Goal: Task Accomplishment & Management: Use online tool/utility

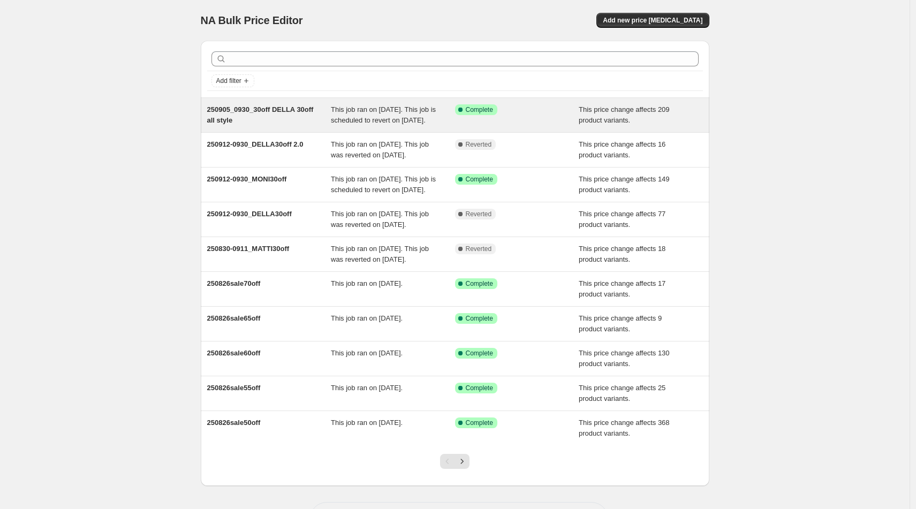
click at [275, 107] on span "250905_0930_30off DELLA 30off all style" at bounding box center [260, 114] width 107 height 19
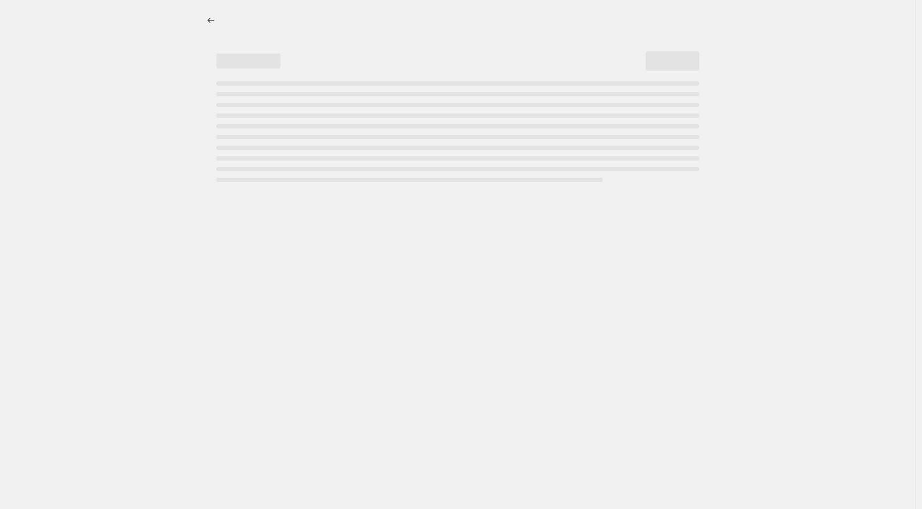
select select "pcap"
select select "no_change"
select select "tag"
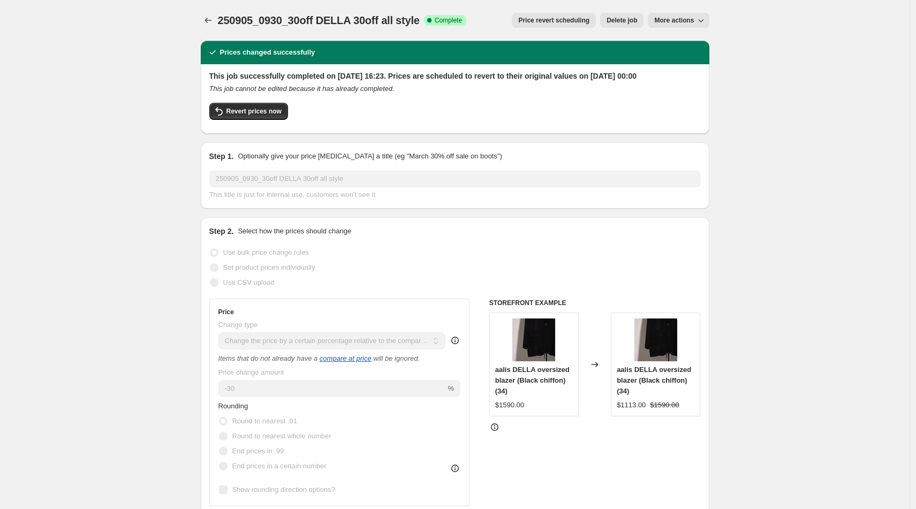
click at [676, 17] on span "More actions" at bounding box center [674, 20] width 40 height 9
click at [709, 44] on span "Copy to new job" at bounding box center [685, 42] width 58 height 11
select select "pcap"
select select "no_change"
select select "tag"
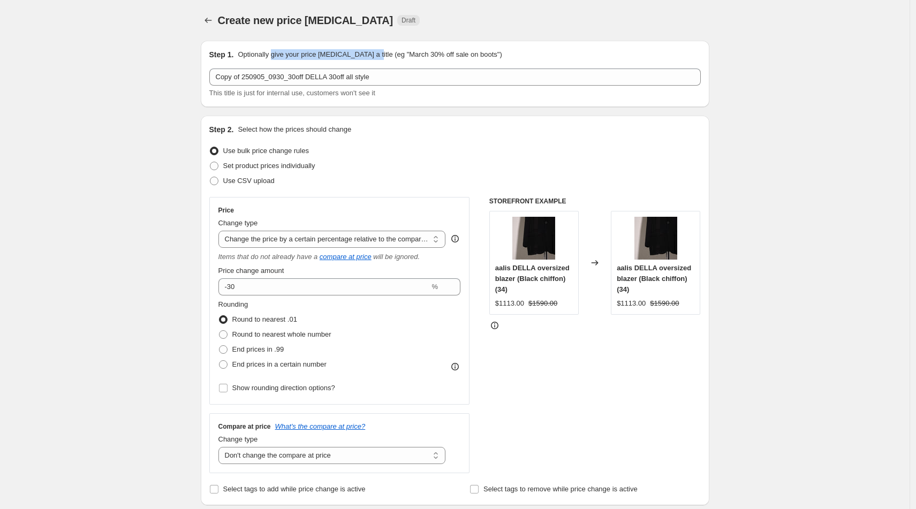
drag, startPoint x: 276, startPoint y: 56, endPoint x: 383, endPoint y: 51, distance: 107.2
click at [383, 51] on p "Optionally give your price change job a title (eg "March 30% off sale on boots")" at bounding box center [370, 54] width 264 height 11
copy p "give your price change job a title"
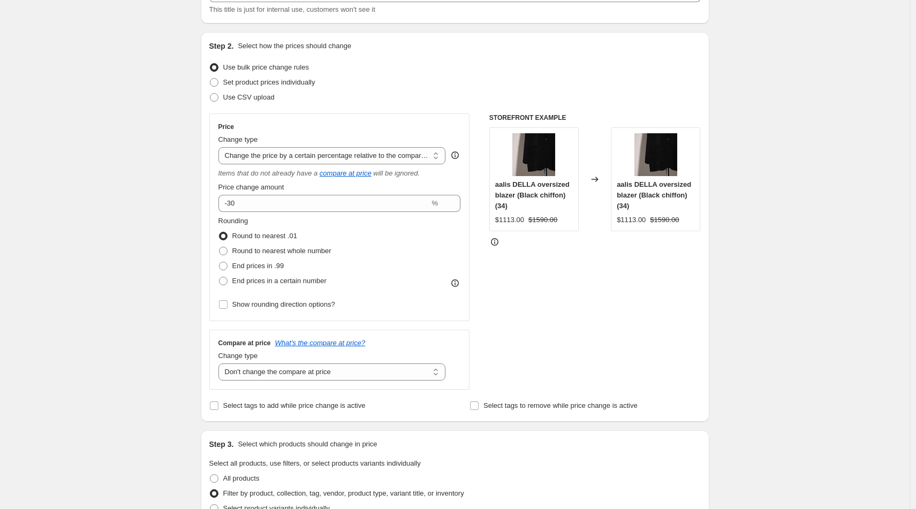
scroll to position [84, 0]
drag, startPoint x: 377, startPoint y: 47, endPoint x: 239, endPoint y: 40, distance: 137.8
click at [239, 40] on div "Step 2. Select how the prices should change" at bounding box center [455, 45] width 492 height 11
copy div "Select how the prices should change"
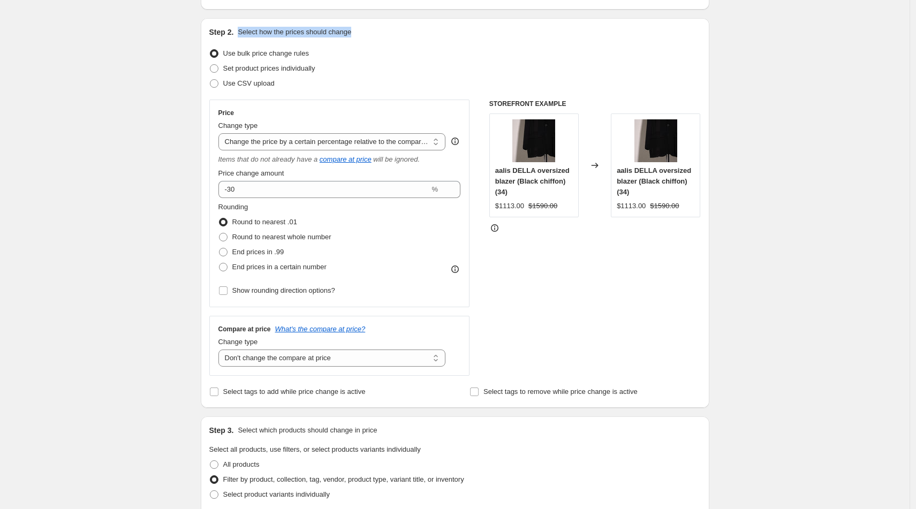
scroll to position [98, 0]
click at [198, 36] on div "Step 1. Optionally give your price change job a title (eg "March 30% off sale o…" at bounding box center [450, 487] width 517 height 1107
click at [368, 144] on select "Change the price to a certain amount Change the price by a certain amount Chang…" at bounding box center [332, 141] width 228 height 17
click at [221, 133] on select "Change the price to a certain amount Change the price by a certain amount Chang…" at bounding box center [332, 141] width 228 height 17
click at [223, 137] on select "Change the price to a certain amount Change the price by a certain amount Chang…" at bounding box center [332, 141] width 228 height 17
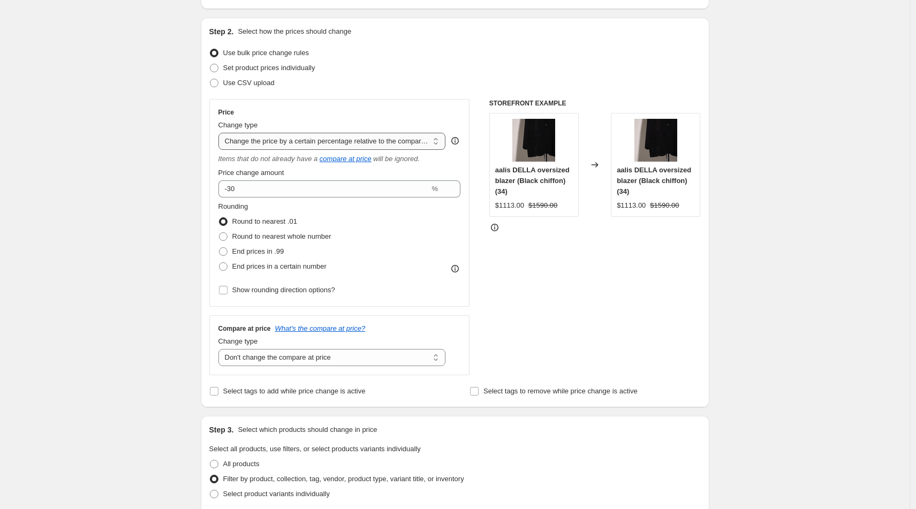
click at [221, 133] on select "Change the price to a certain amount Change the price by a certain amount Chang…" at bounding box center [332, 141] width 228 height 17
click at [331, 142] on select "Change the price to a certain amount Change the price by a certain amount Chang…" at bounding box center [332, 141] width 228 height 17
click at [412, 147] on select "Change the price to a certain amount Change the price by a certain amount Chang…" at bounding box center [332, 141] width 228 height 17
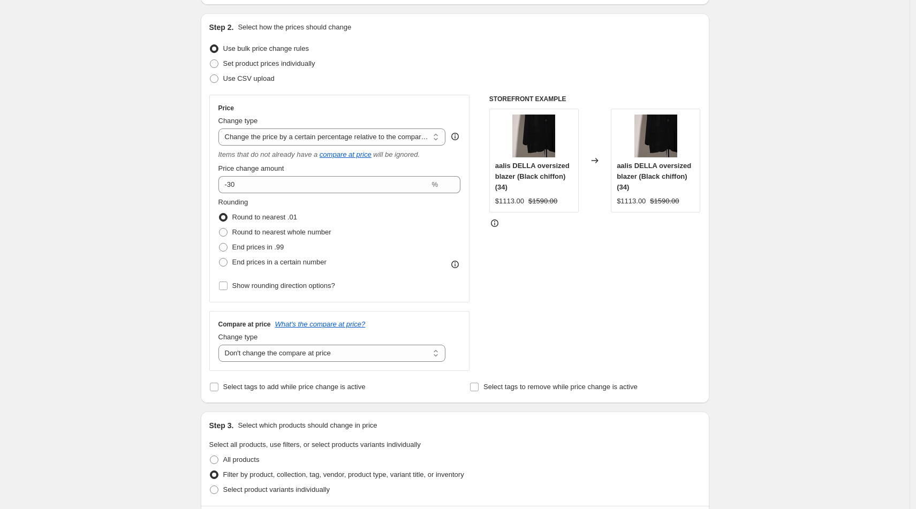
scroll to position [100, 0]
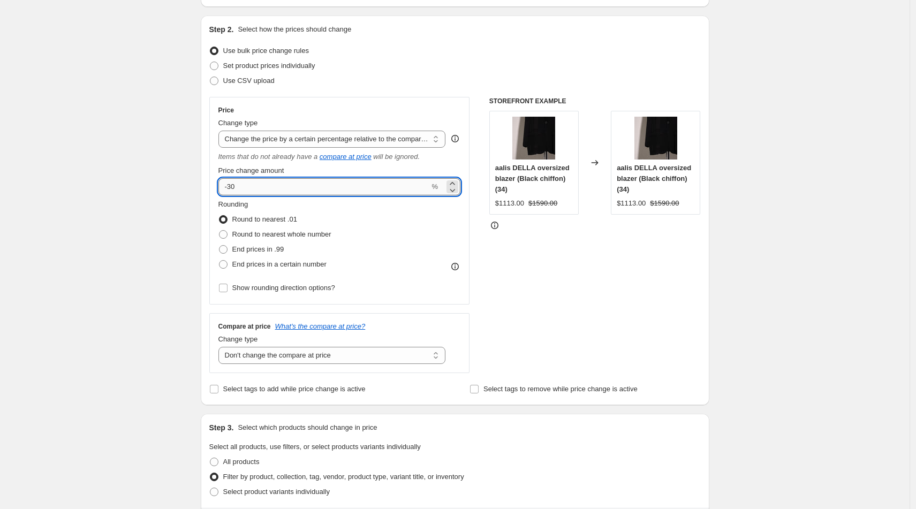
click at [253, 185] on input "-30" at bounding box center [324, 186] width 212 height 17
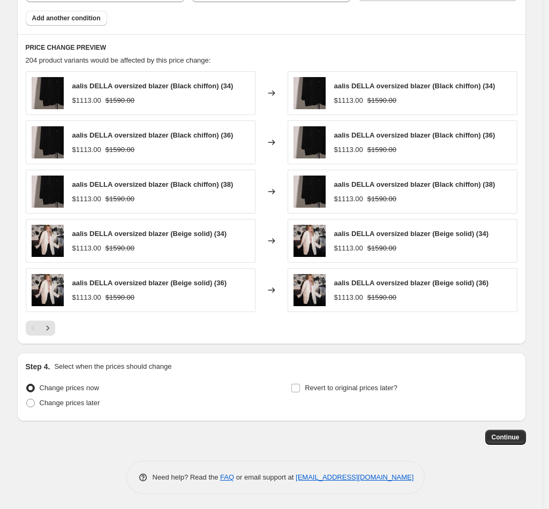
scroll to position [696, 0]
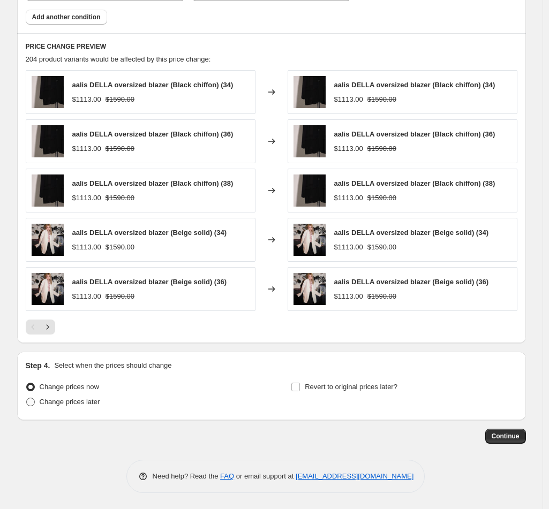
click at [35, 402] on span at bounding box center [30, 402] width 9 height 9
click at [27, 398] on input "Change prices later" at bounding box center [26, 398] width 1 height 1
radio input "true"
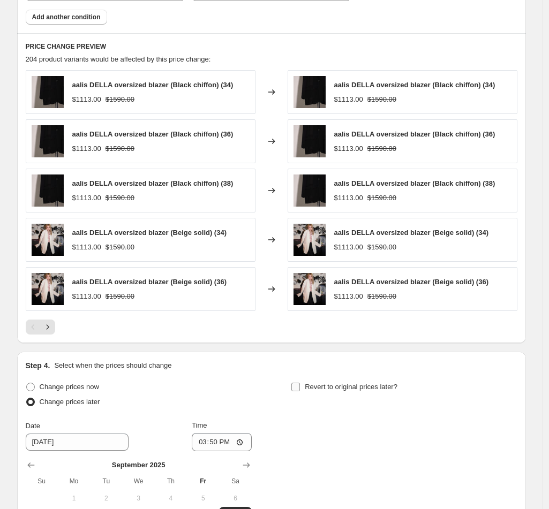
click at [300, 384] on input "Revert to original prices later?" at bounding box center [295, 387] width 9 height 9
checkbox input "true"
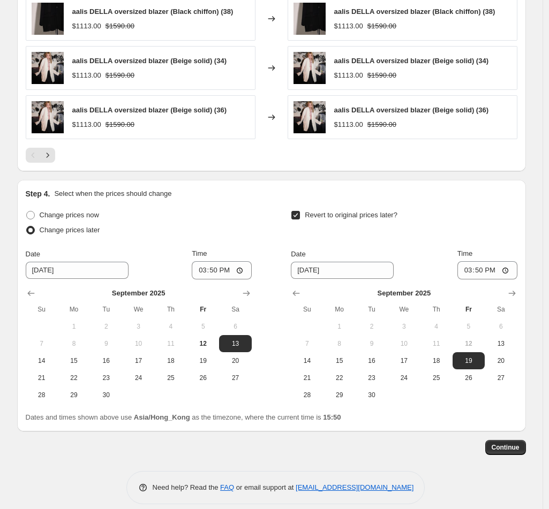
scroll to position [879, 0]
